Goal: Transaction & Acquisition: Purchase product/service

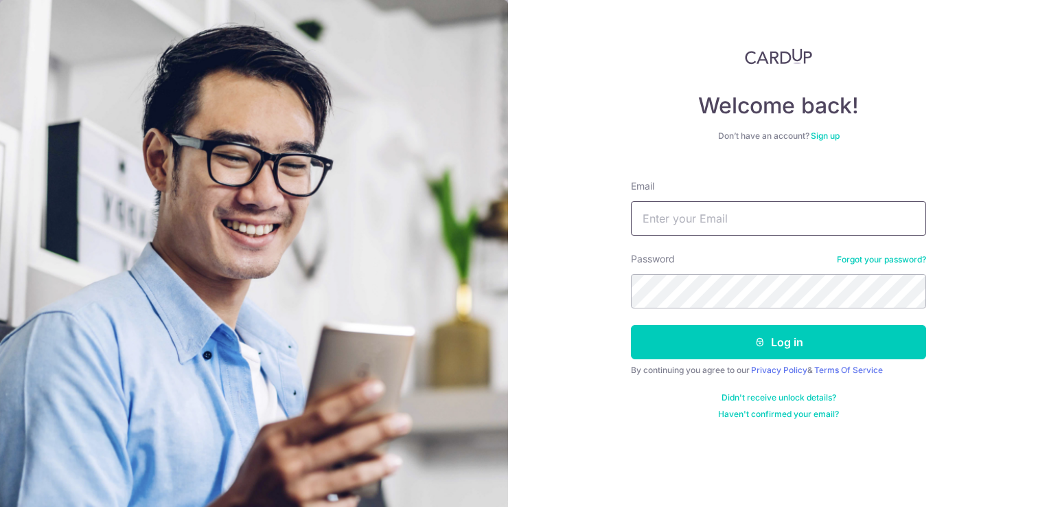
click at [708, 215] on input "Email" at bounding box center [778, 218] width 295 height 34
type input "[EMAIL_ADDRESS][DOMAIN_NAME]"
click at [631, 325] on button "Log in" at bounding box center [778, 342] width 295 height 34
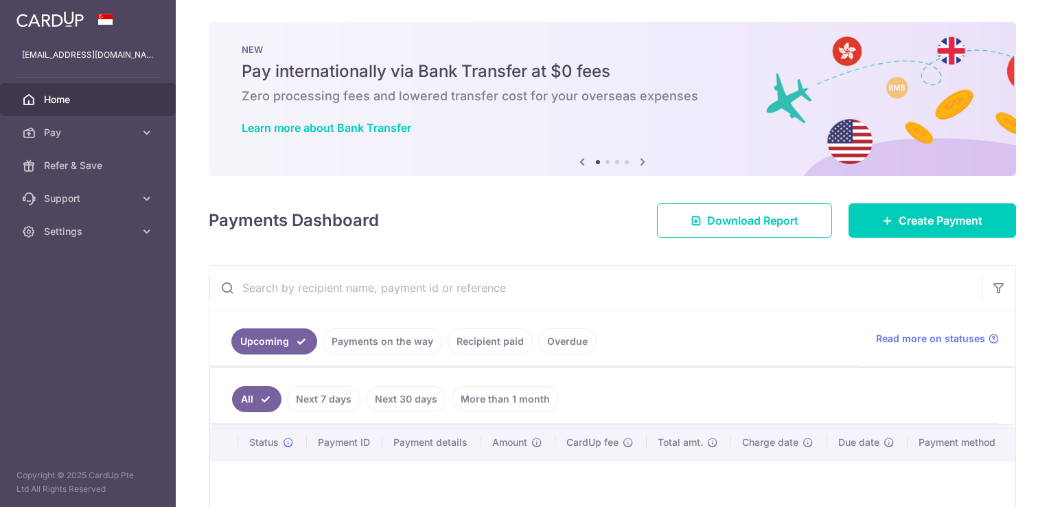
scroll to position [161, 0]
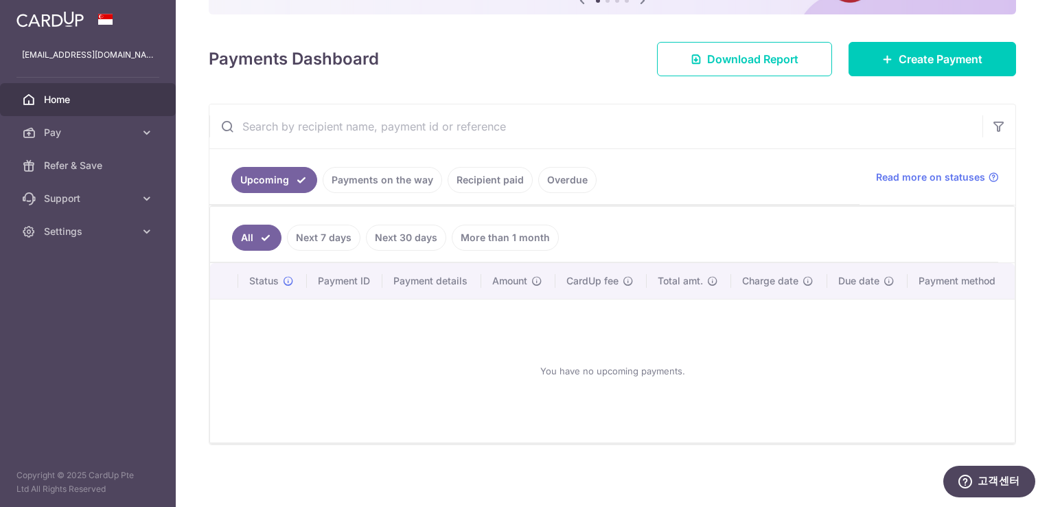
click at [694, 143] on input "text" at bounding box center [595, 126] width 773 height 44
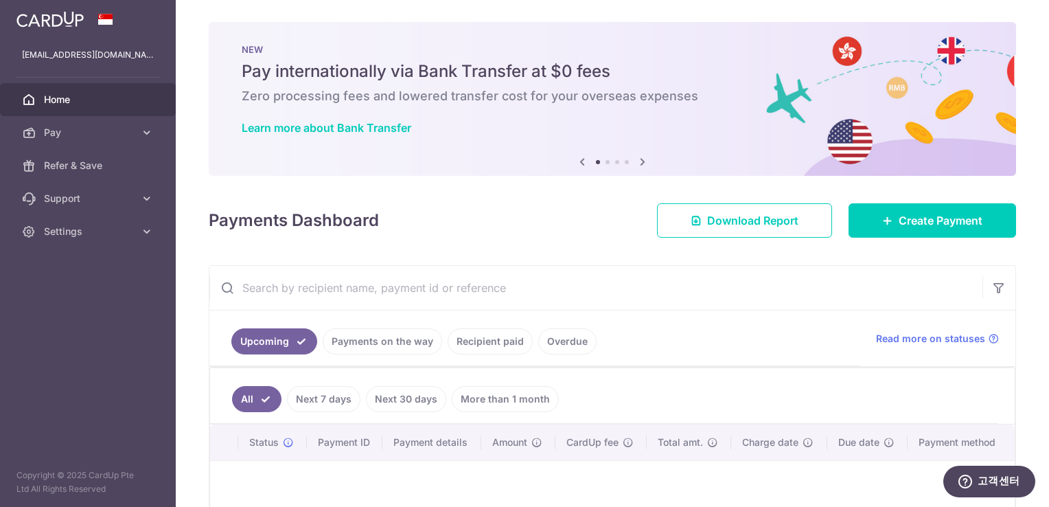
click at [640, 162] on icon at bounding box center [642, 161] width 16 height 17
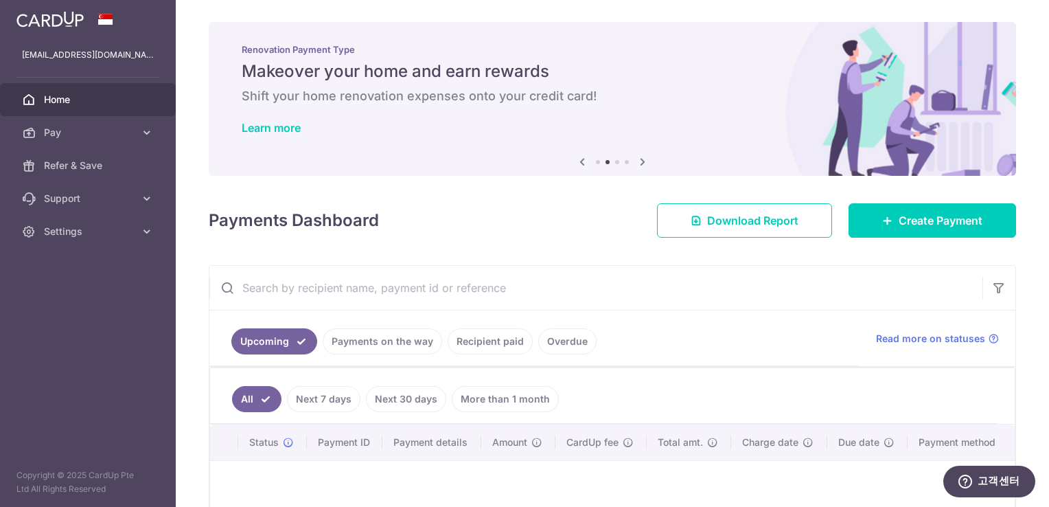
click at [640, 162] on icon at bounding box center [642, 161] width 16 height 17
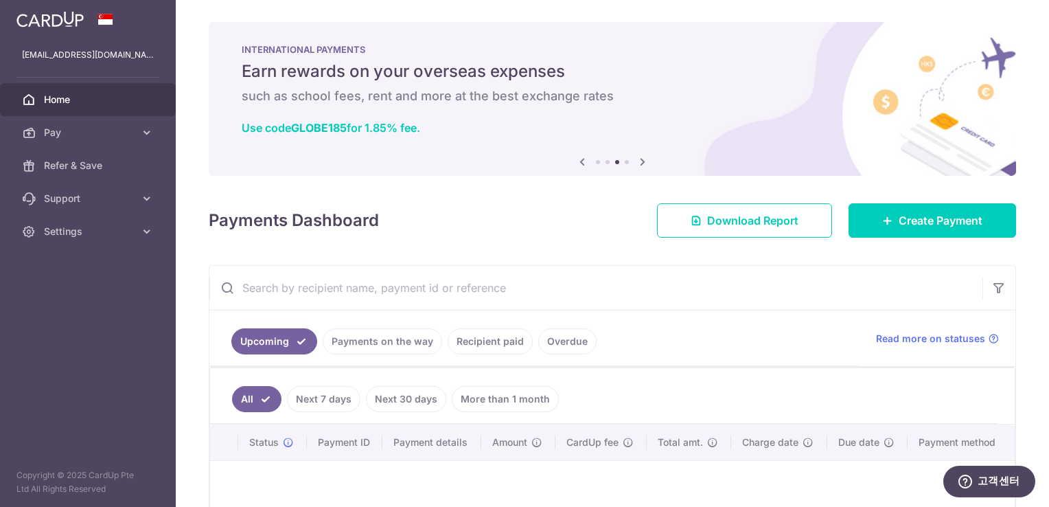
click at [640, 162] on icon at bounding box center [642, 161] width 16 height 17
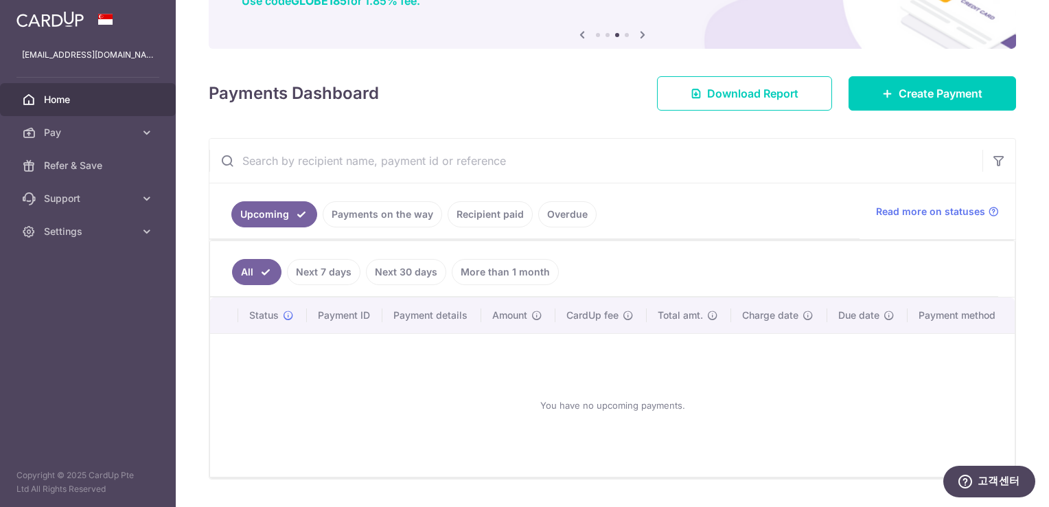
scroll to position [161, 0]
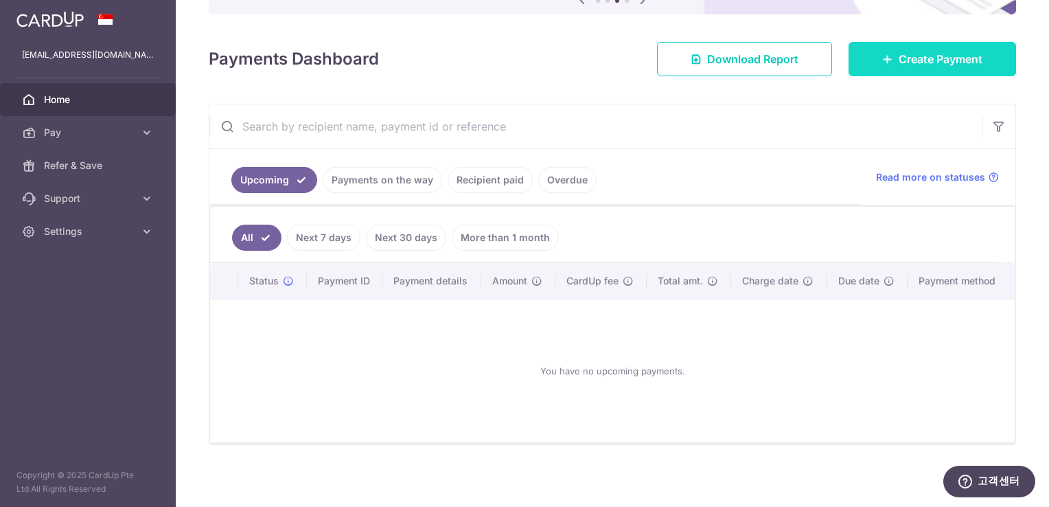
click at [909, 59] on span "Create Payment" at bounding box center [941, 59] width 84 height 16
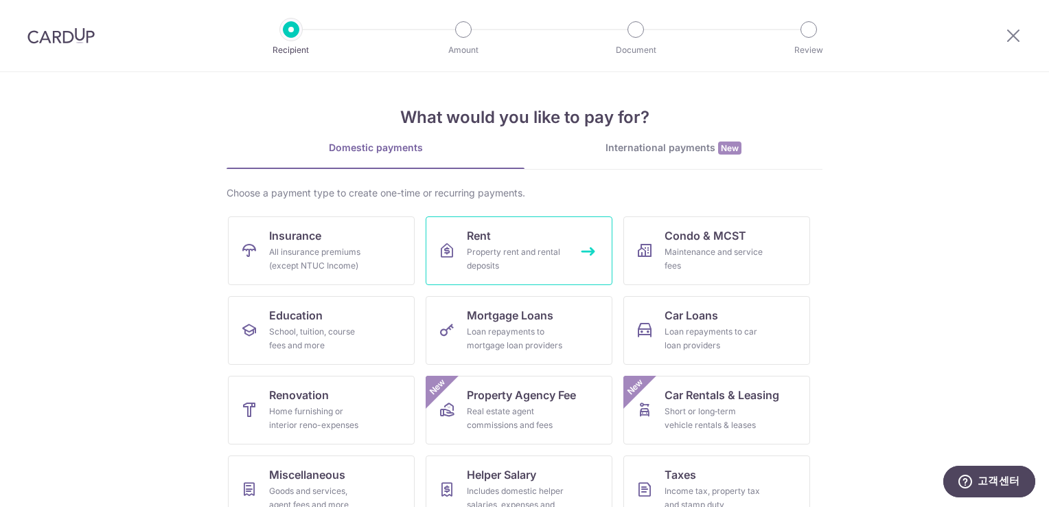
click at [554, 268] on div "Property rent and rental deposits" at bounding box center [516, 258] width 99 height 27
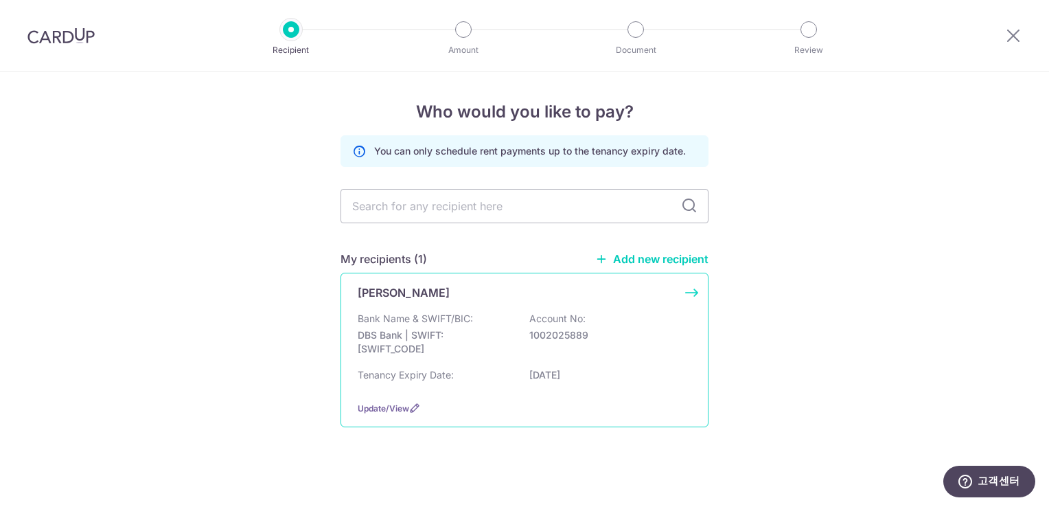
click at [477, 313] on div "Bank Name & SWIFT/BIC: DBS Bank | SWIFT: DBSSSGSGXXX Account No: 1002025889" at bounding box center [525, 337] width 334 height 51
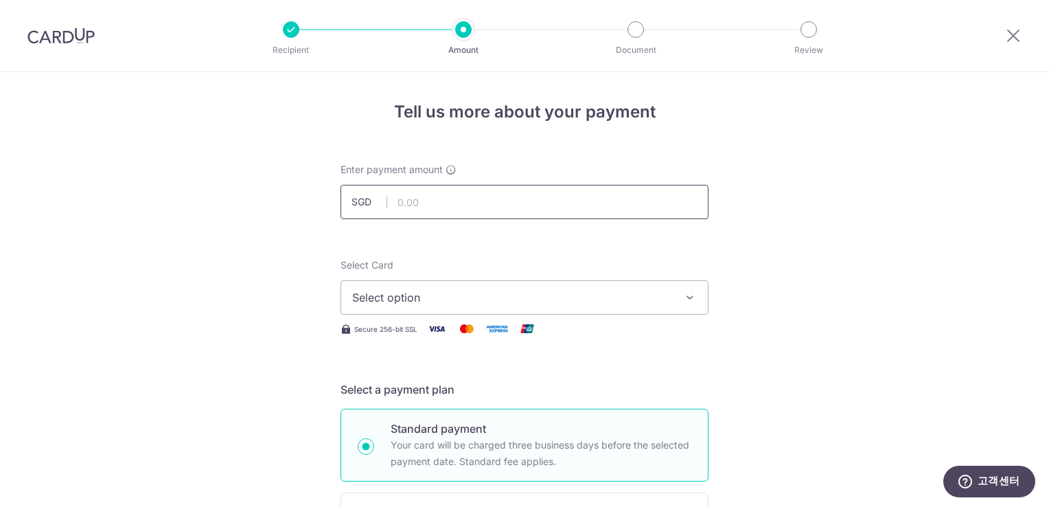
click at [475, 201] on input "text" at bounding box center [524, 202] width 368 height 34
type input "4,700.00"
type input "JUNG HO RIM - RENT"
type input "SAVERENT179"
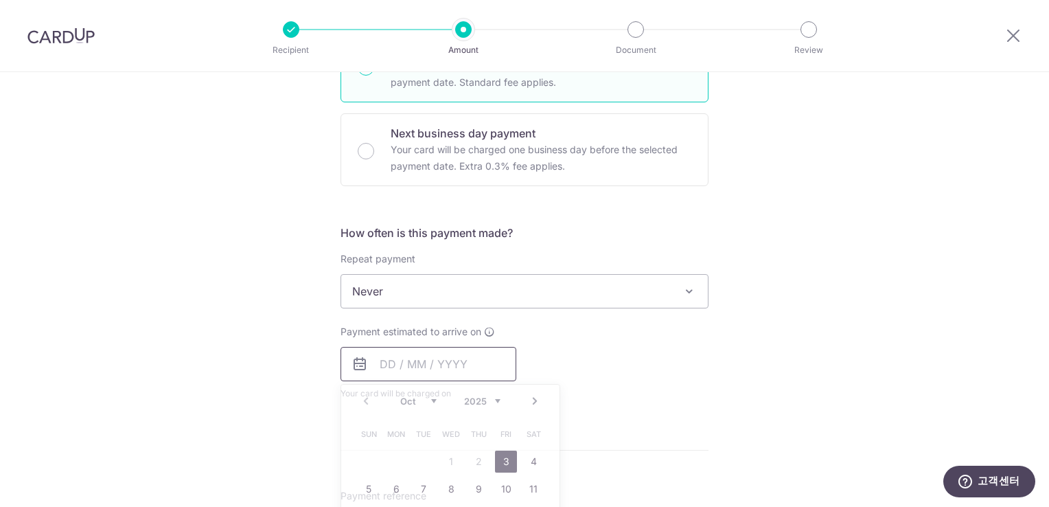
type input "4,700.00"
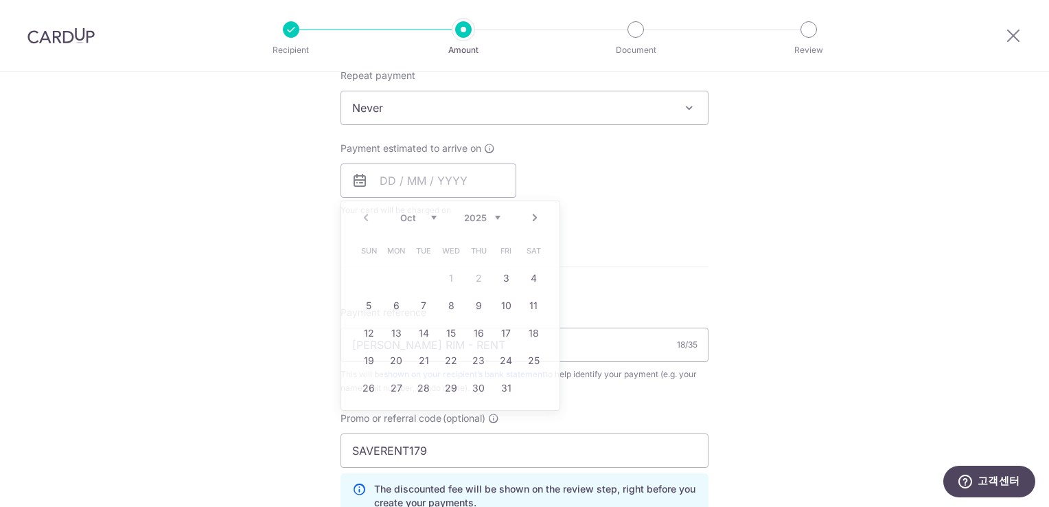
click at [621, 246] on form "Enter payment amount SGD 4,700.00 4700.00 Select Card Select option Add credit …" at bounding box center [524, 175] width 368 height 1148
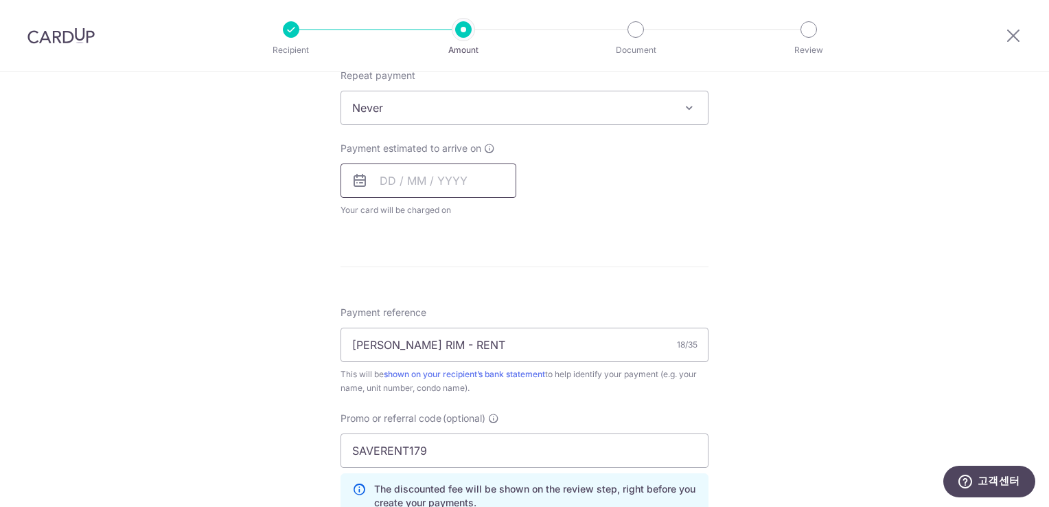
click at [462, 183] on input "text" at bounding box center [428, 180] width 176 height 34
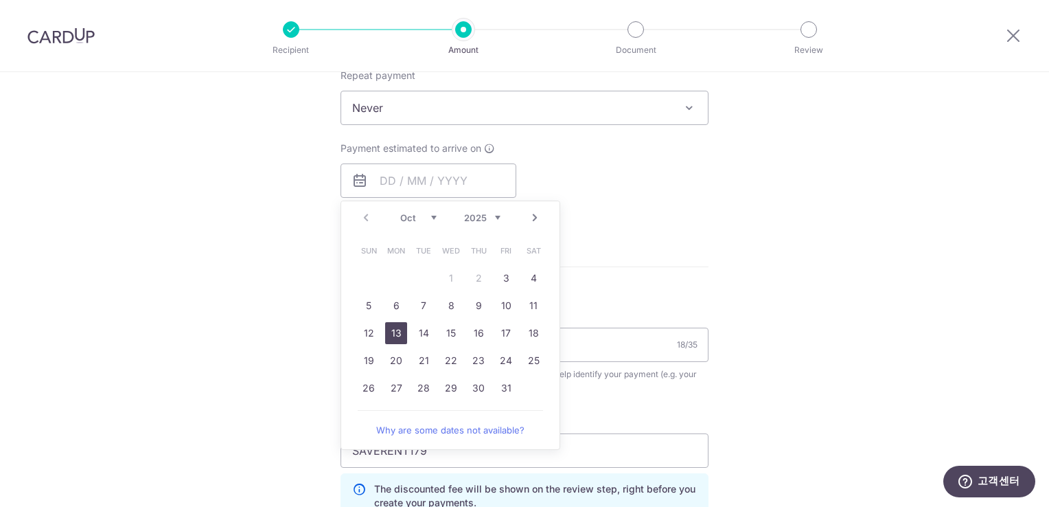
click at [395, 334] on link "13" at bounding box center [396, 333] width 22 height 22
type input "[DATE]"
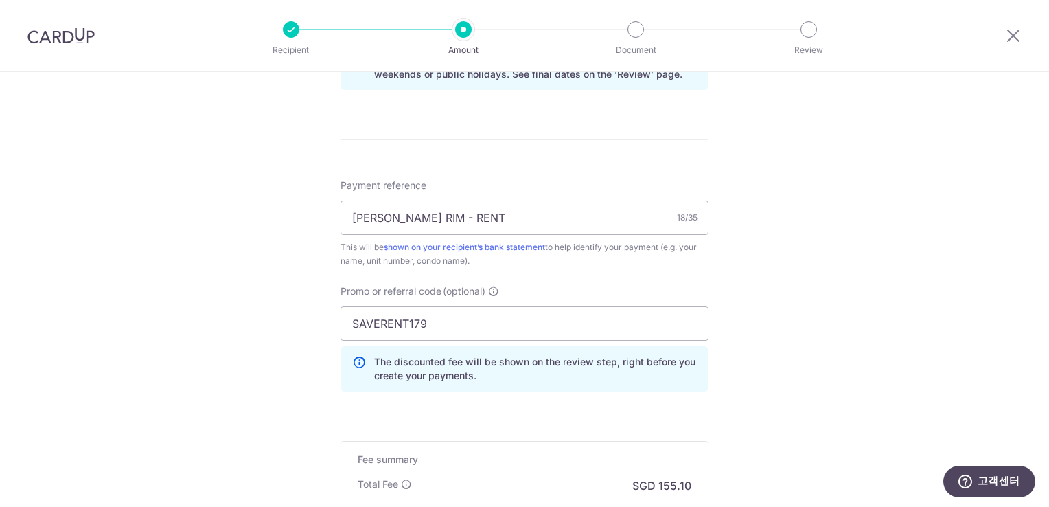
scroll to position [923, 0]
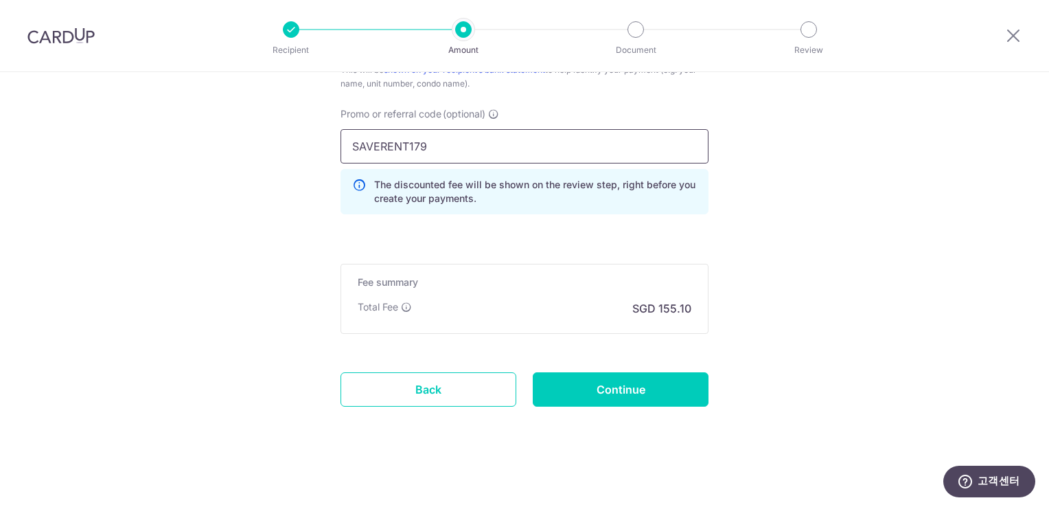
click at [488, 146] on input "SAVERENT179" at bounding box center [524, 146] width 368 height 34
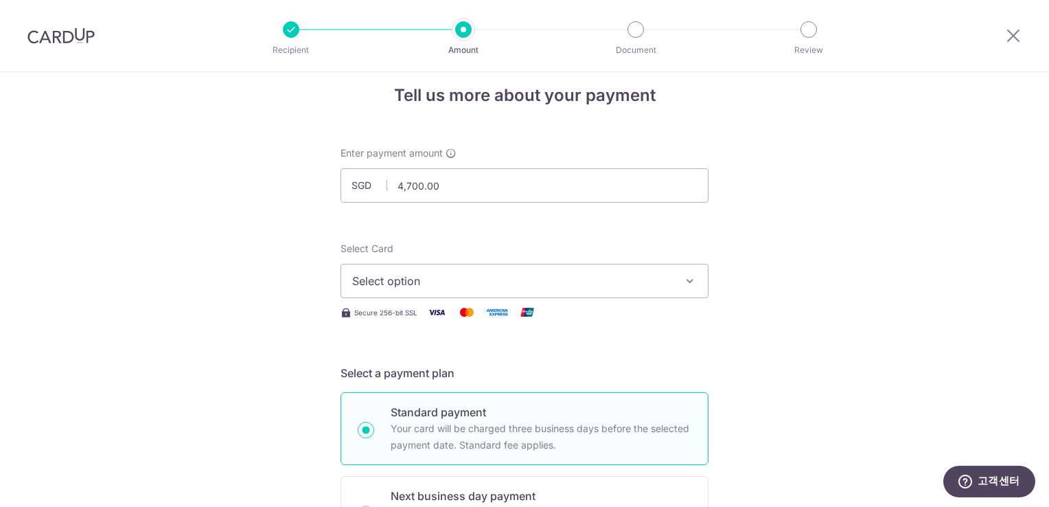
scroll to position [8, 0]
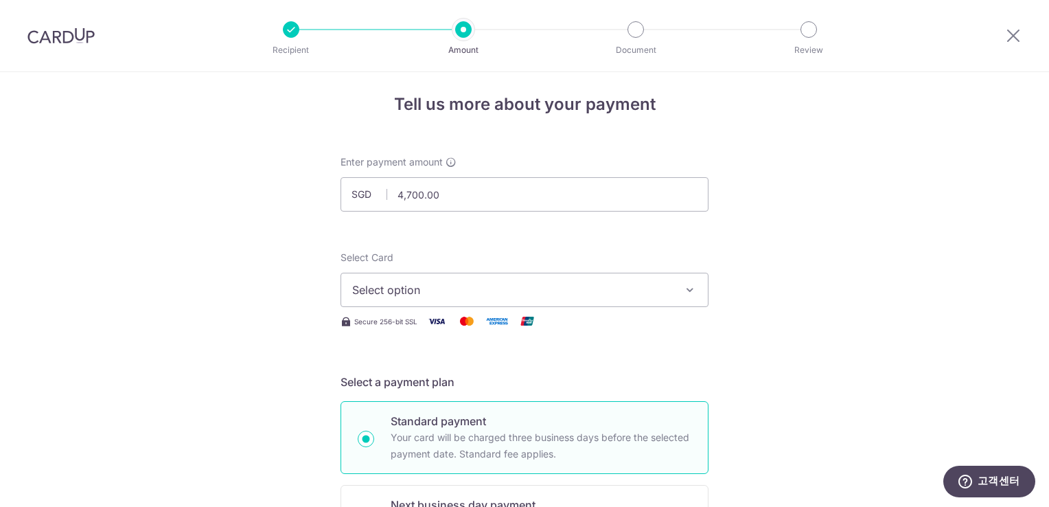
click at [566, 283] on span "Select option" at bounding box center [512, 289] width 320 height 16
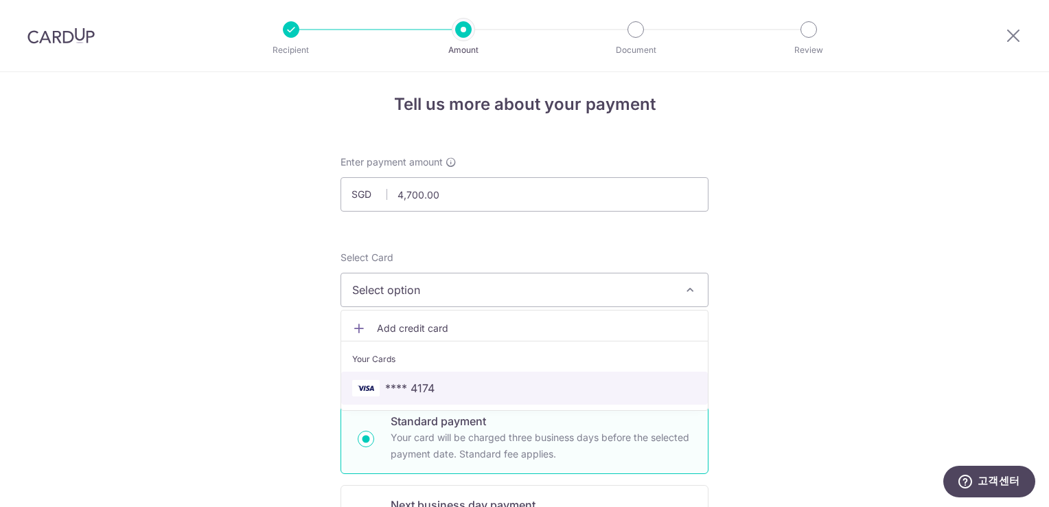
click at [448, 386] on span "**** 4174" at bounding box center [524, 388] width 345 height 16
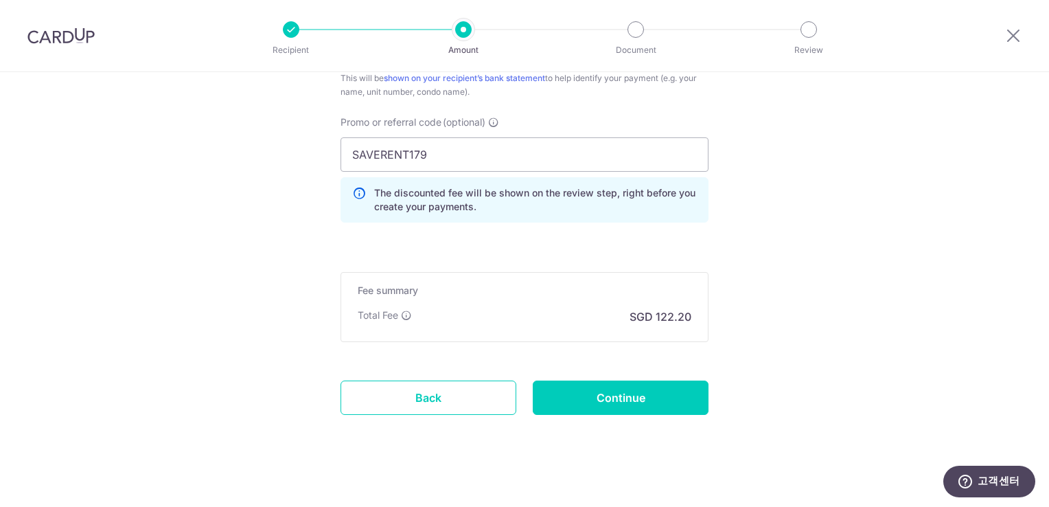
scroll to position [923, 0]
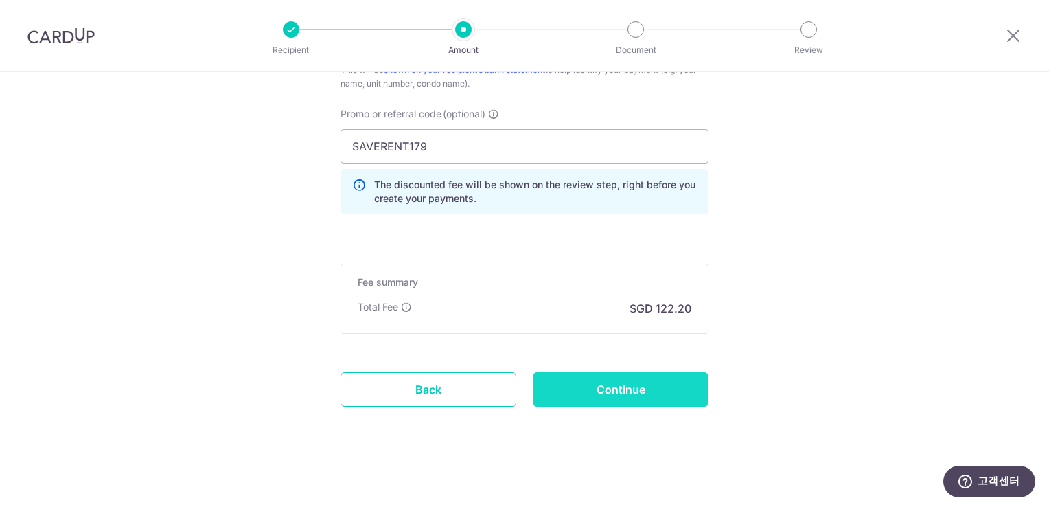
click at [649, 391] on input "Continue" at bounding box center [621, 389] width 176 height 34
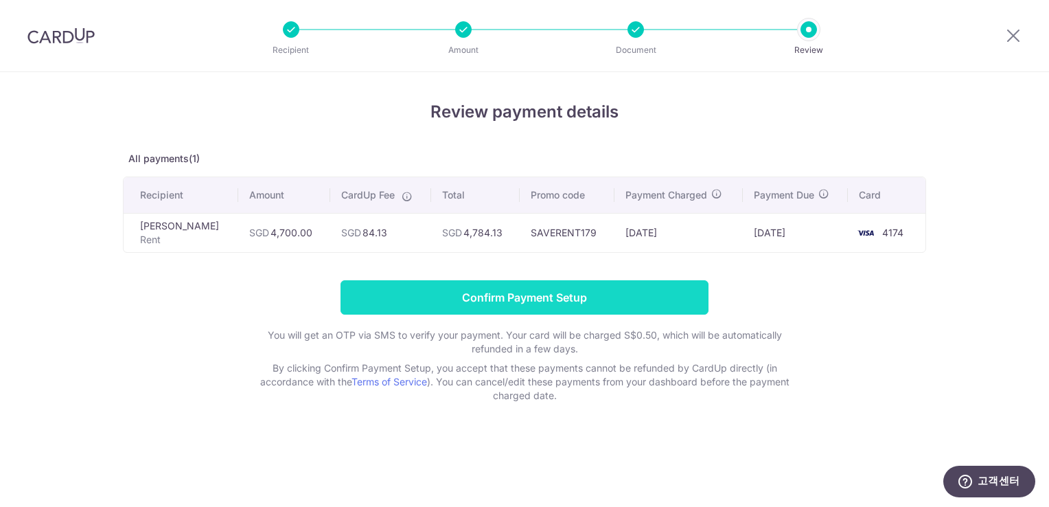
click at [561, 301] on input "Confirm Payment Setup" at bounding box center [524, 297] width 368 height 34
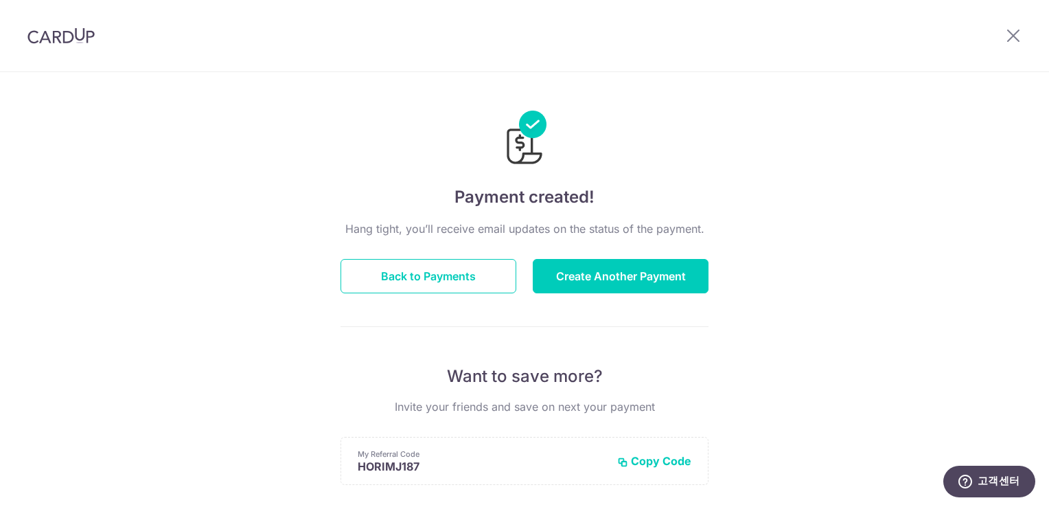
drag, startPoint x: 626, startPoint y: 316, endPoint x: 545, endPoint y: 308, distance: 81.4
click at [626, 316] on div "Hang tight, you’ll receive email updates on the status of the payment. Back to …" at bounding box center [524, 480] width 368 height 520
click at [445, 275] on button "Back to Payments" at bounding box center [428, 276] width 176 height 34
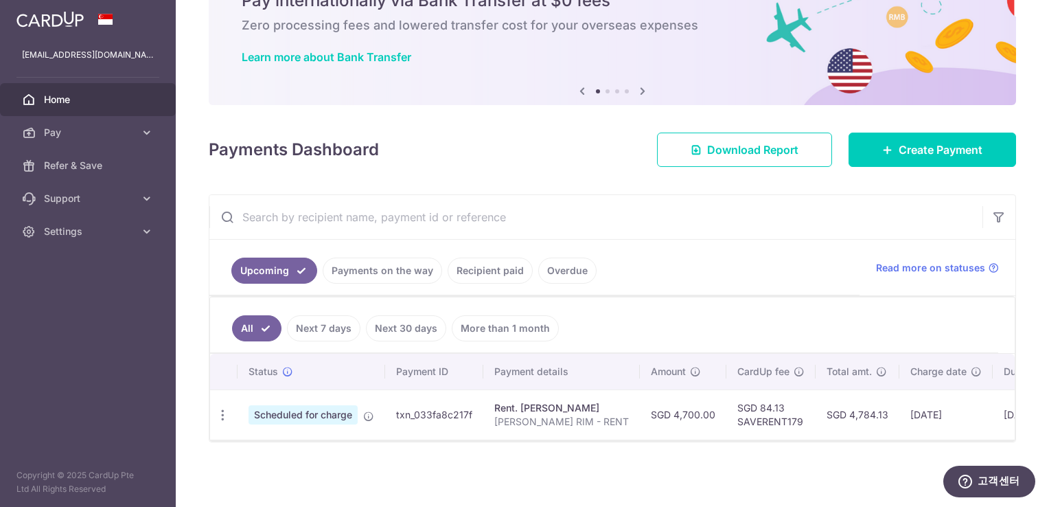
click at [486, 268] on link "Recipient paid" at bounding box center [490, 270] width 85 height 26
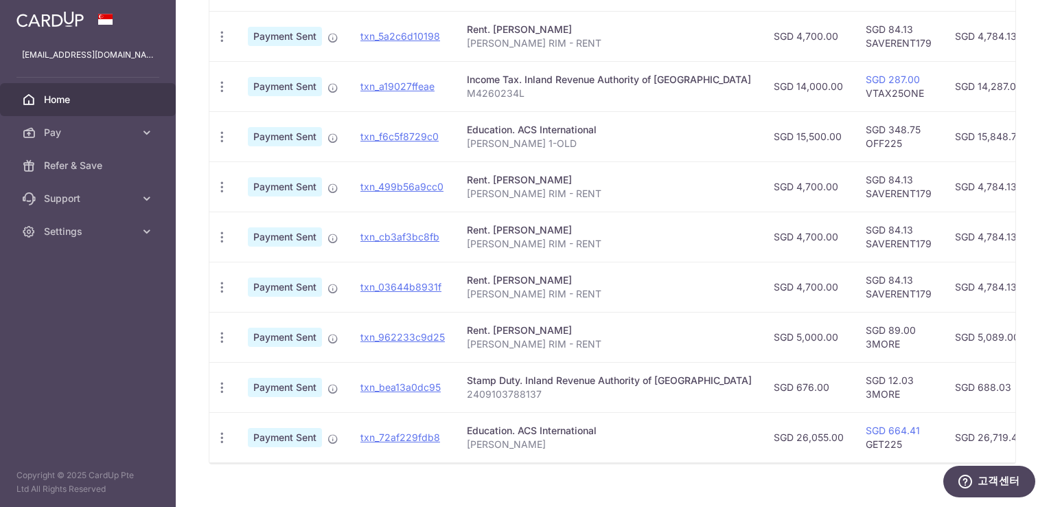
scroll to position [258, 0]
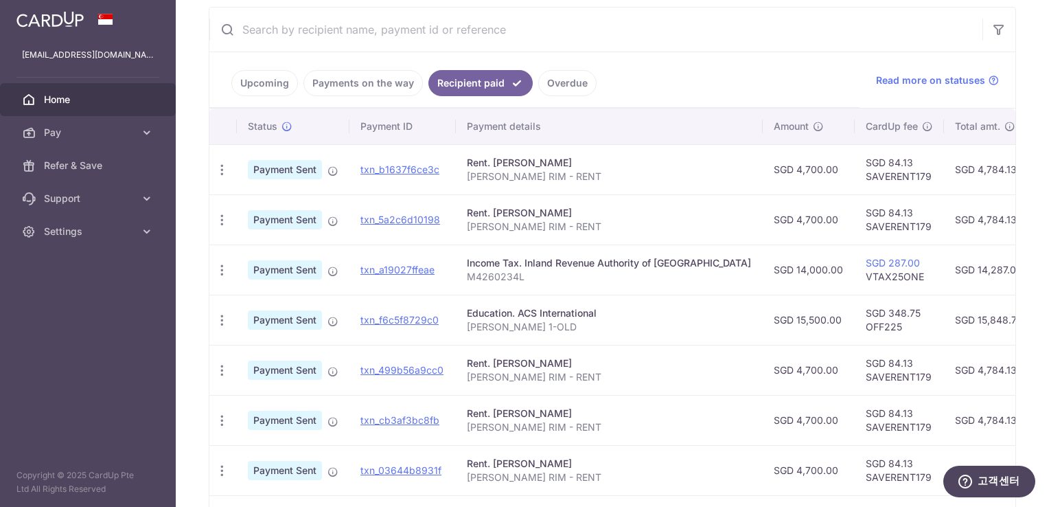
click at [276, 84] on link "Upcoming" at bounding box center [264, 83] width 67 height 26
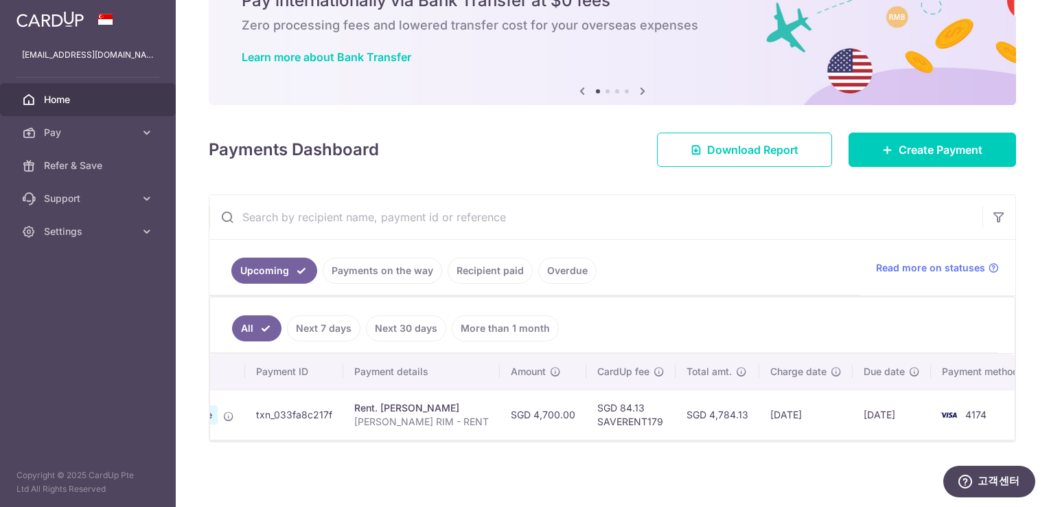
scroll to position [0, 144]
click at [710, 221] on input "text" at bounding box center [595, 217] width 773 height 44
